Goal: Find specific page/section: Locate a particular part of the current website

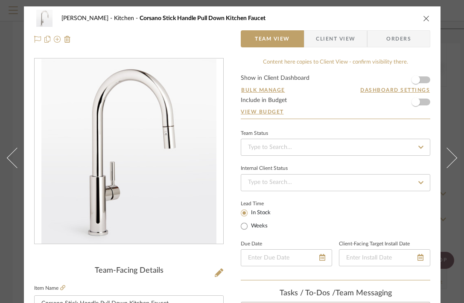
click at [428, 17] on icon "close" at bounding box center [426, 18] width 7 height 7
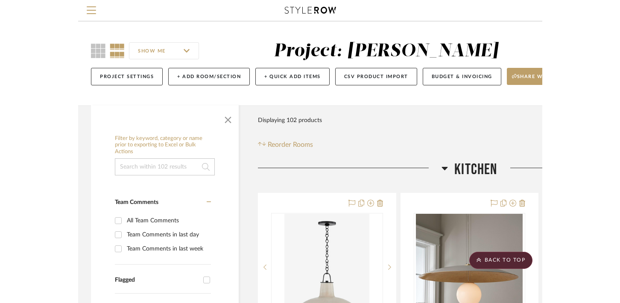
scroll to position [613, 0]
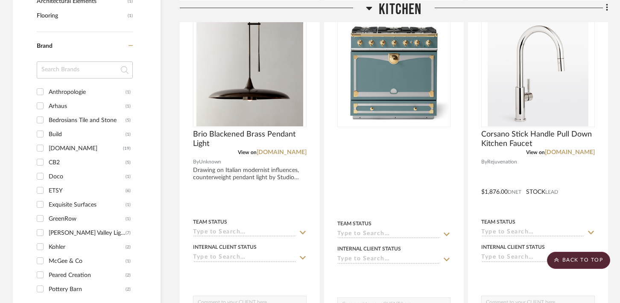
click at [370, 9] on icon at bounding box center [369, 8] width 6 height 10
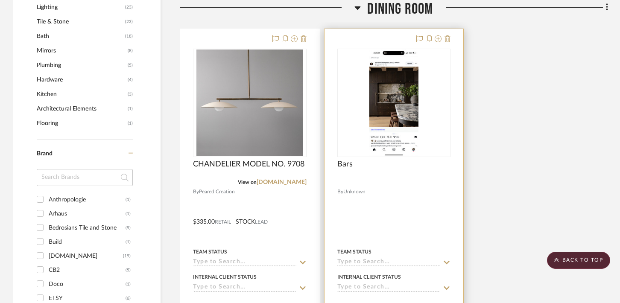
scroll to position [502, 0]
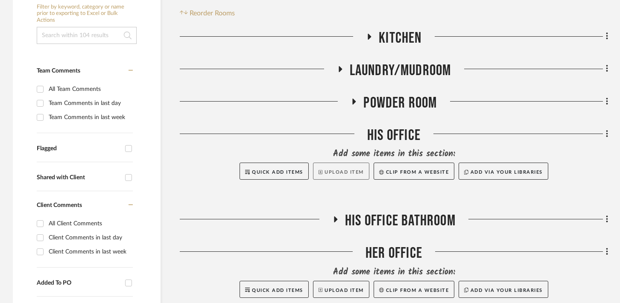
scroll to position [176, 0]
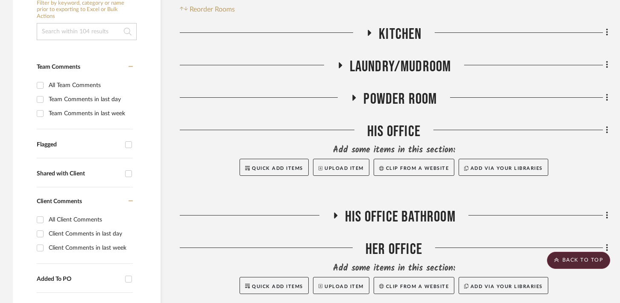
click at [335, 218] on icon at bounding box center [336, 216] width 10 height 6
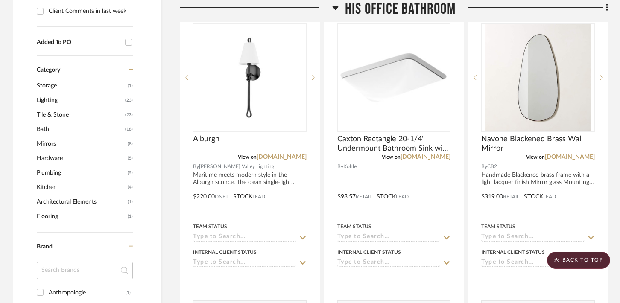
scroll to position [413, 0]
click at [337, 7] on icon at bounding box center [335, 8] width 6 height 10
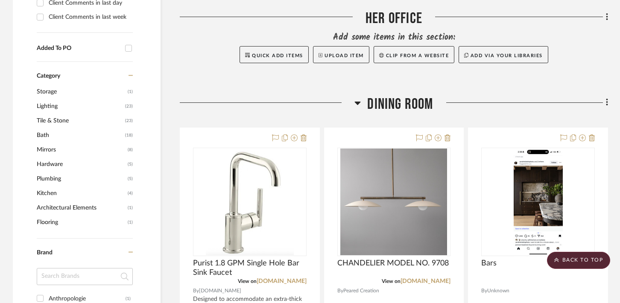
scroll to position [403, 0]
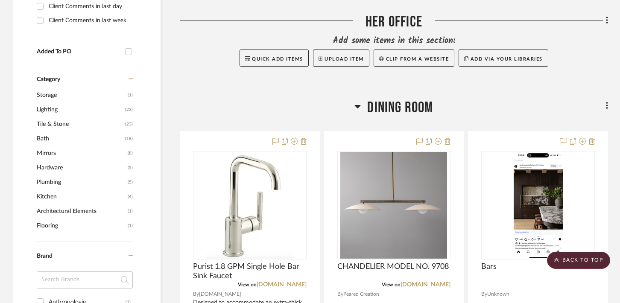
click at [358, 105] on icon at bounding box center [358, 106] width 6 height 3
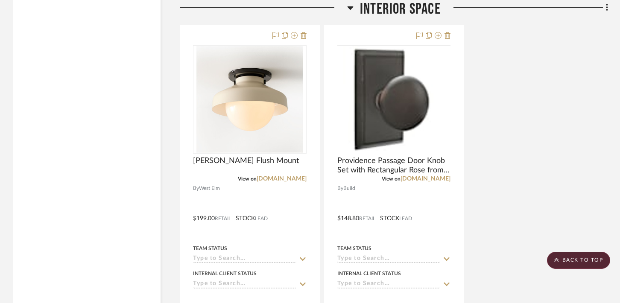
scroll to position [3117, 0]
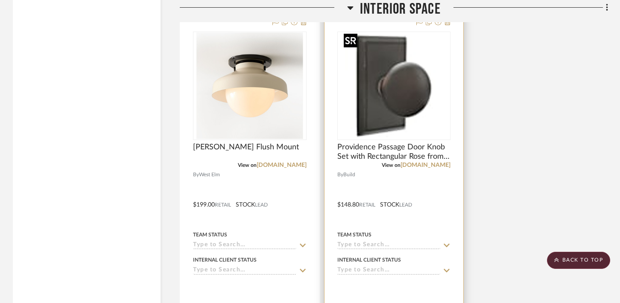
click at [419, 92] on img "0" at bounding box center [393, 85] width 107 height 107
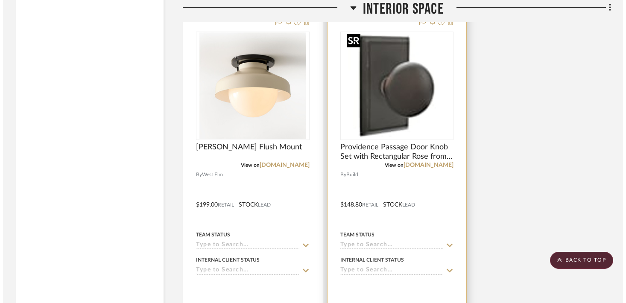
scroll to position [0, 0]
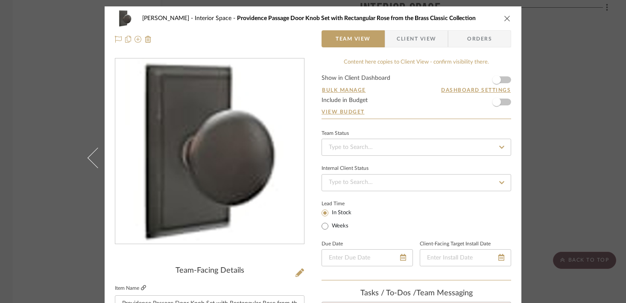
click at [141, 288] on icon at bounding box center [143, 287] width 5 height 5
click at [44, 72] on div "LeBlanc Interior Space Providence Passage Door Knob Set with Rectangular Rose f…" at bounding box center [313, 151] width 626 height 303
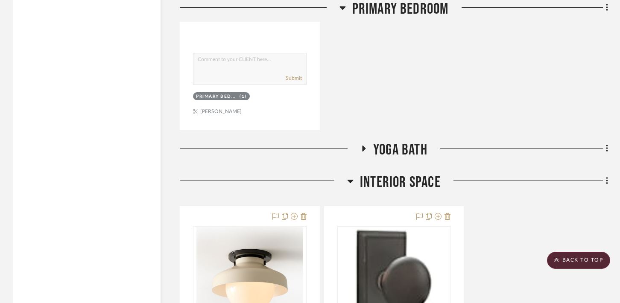
scroll to position [2901, 0]
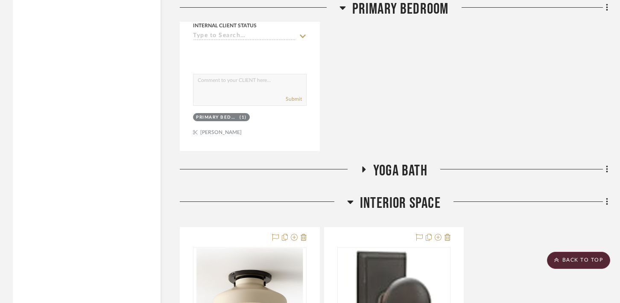
click at [363, 167] on icon at bounding box center [364, 170] width 3 height 6
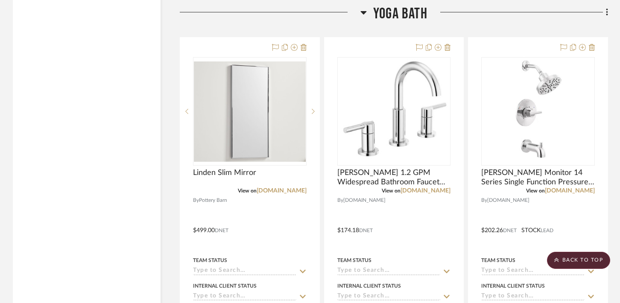
scroll to position [3061, 0]
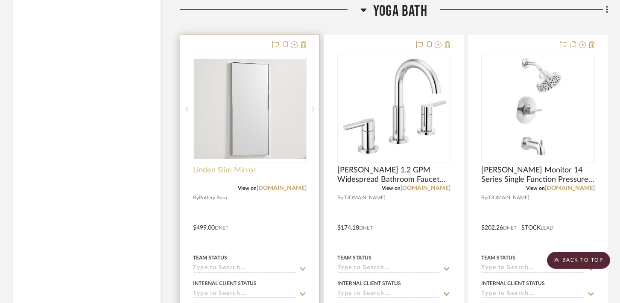
click at [214, 167] on span "Linden Slim Mirror" at bounding box center [224, 170] width 63 height 9
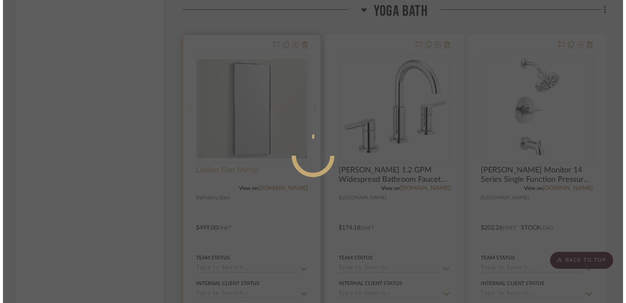
scroll to position [0, 0]
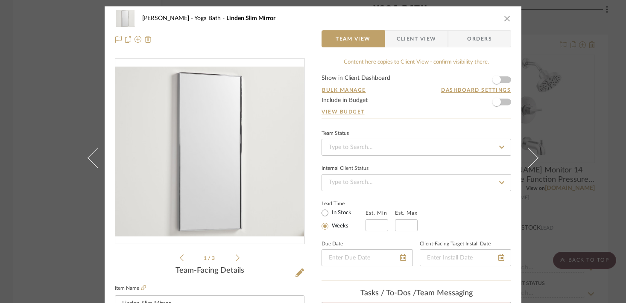
click at [137, 288] on label "Item Name" at bounding box center [130, 288] width 31 height 7
click at [143, 290] on fieldset "Item Name Linden Slim Mirror" at bounding box center [210, 298] width 190 height 30
click at [142, 289] on icon at bounding box center [143, 287] width 5 height 5
